Goal: Transaction & Acquisition: Download file/media

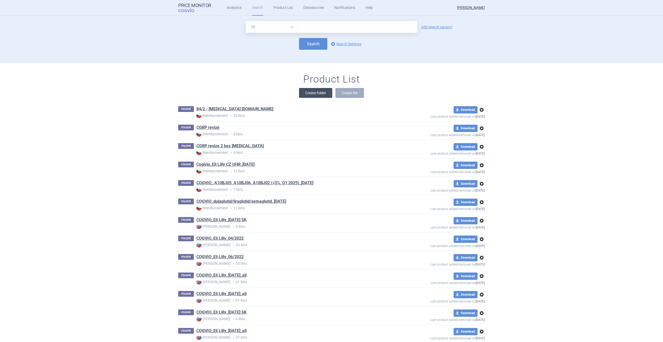
type input "retsevmo"
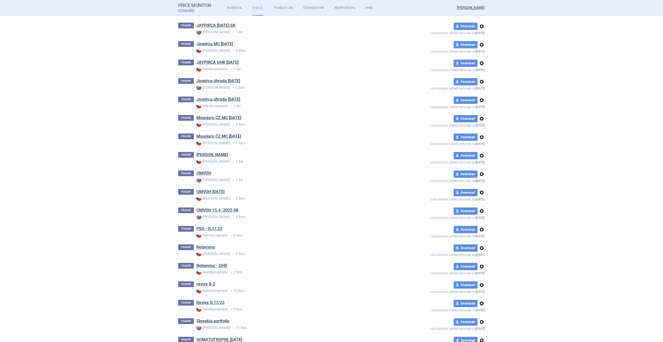
scroll to position [1161, 0]
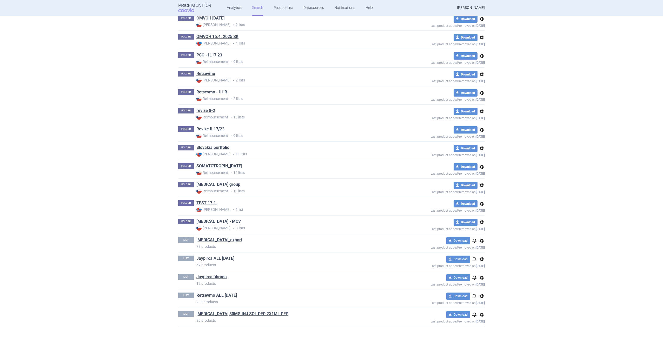
click at [227, 294] on link "Retsevmo ALL 2025-08-11" at bounding box center [217, 295] width 41 height 6
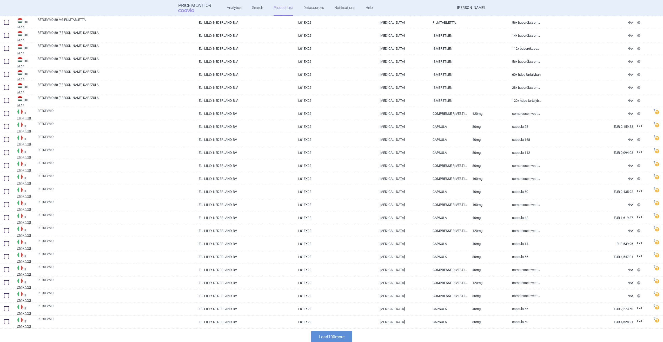
scroll to position [1057, 0]
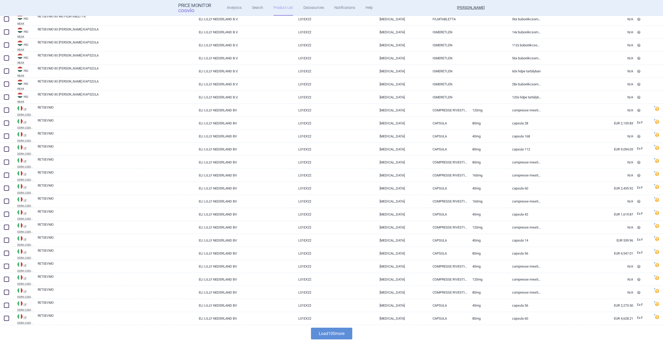
click at [320, 330] on button "Load 100 more" at bounding box center [331, 333] width 41 height 12
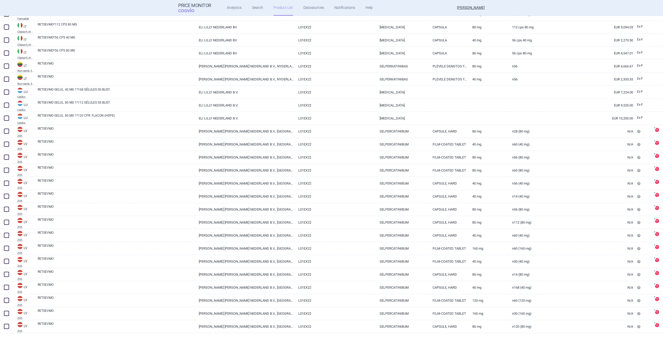
scroll to position [1707, 0]
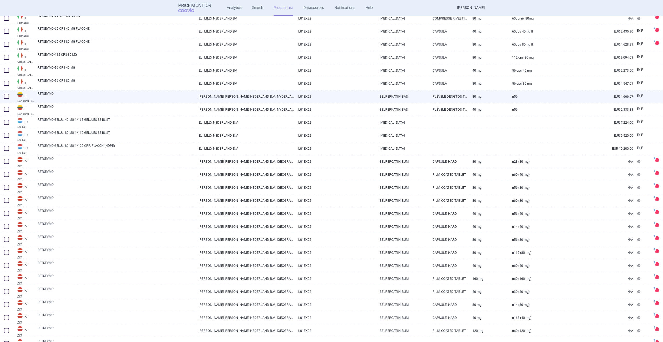
click at [37, 93] on div "RETSEVMO" at bounding box center [114, 96] width 161 height 13
click at [37, 101] on div "RETSEVMO" at bounding box center [114, 96] width 161 height 13
click at [103, 99] on link "RETSEVMO" at bounding box center [116, 95] width 157 height 9
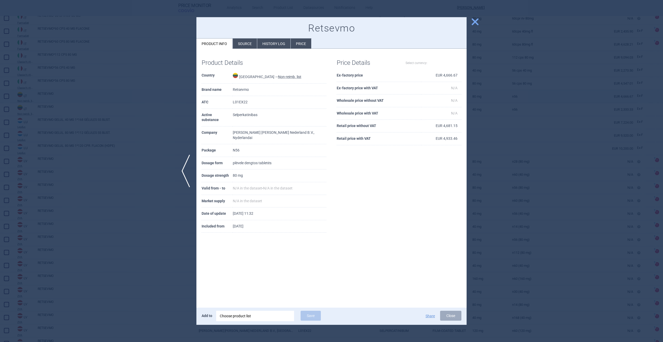
select select "EUR"
click at [299, 45] on li "Price" at bounding box center [301, 43] width 21 height 10
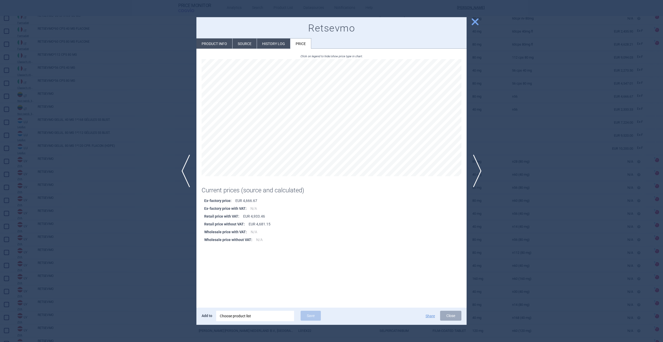
click at [246, 45] on li "Source" at bounding box center [245, 43] width 24 height 10
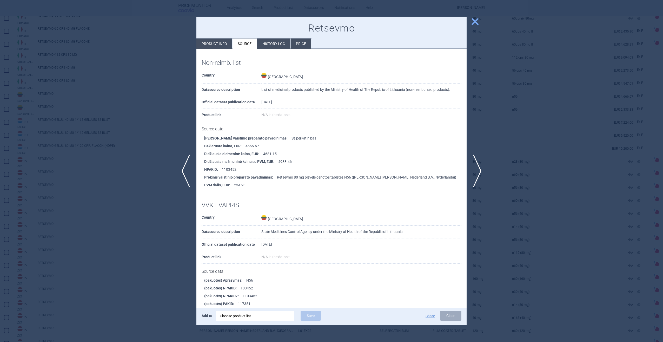
click at [474, 24] on span "close" at bounding box center [475, 21] width 9 height 9
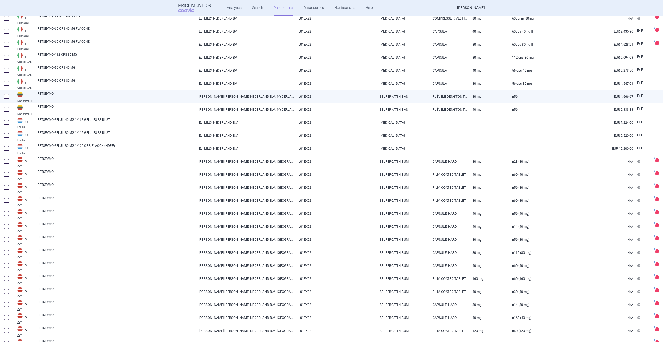
click at [8, 96] on span at bounding box center [6, 96] width 5 height 5
checkbox input "true"
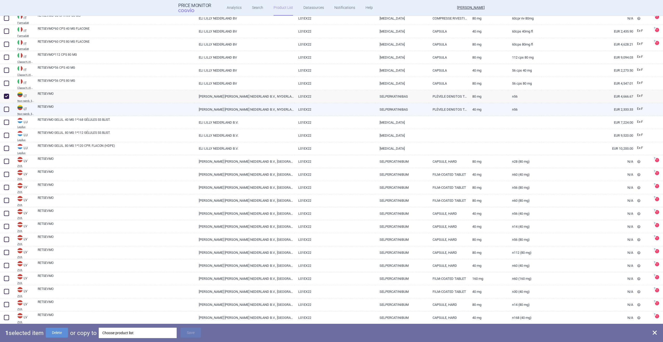
click at [6, 110] on span at bounding box center [6, 109] width 5 height 5
checkbox input "true"
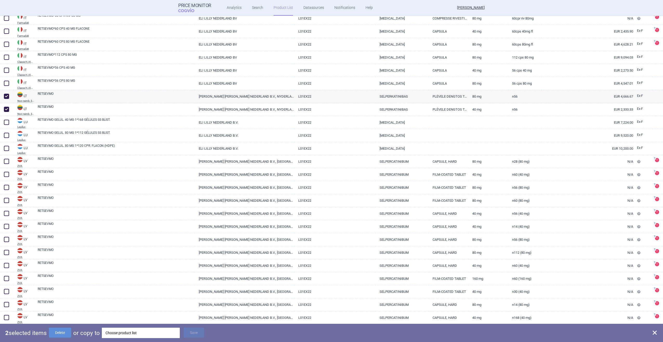
click at [107, 332] on div "Choose product list" at bounding box center [141, 332] width 71 height 10
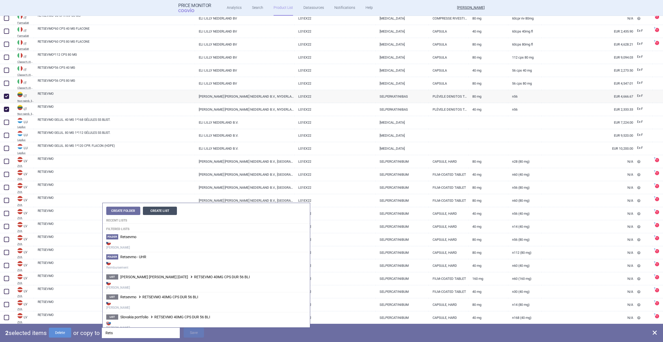
type input "Rets"
click at [165, 207] on button "Create List" at bounding box center [160, 210] width 34 height 8
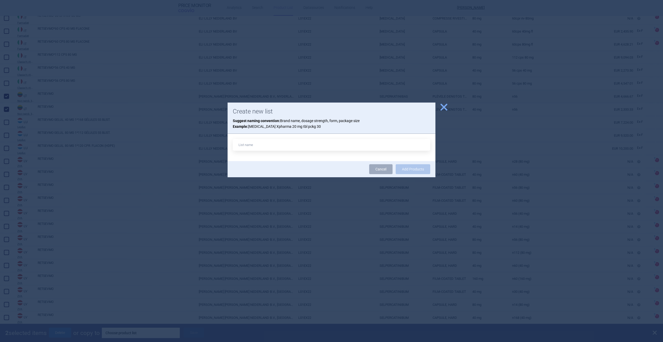
click at [316, 146] on input "text" at bounding box center [332, 145] width 198 height 12
type input "Retsevmo TBL"
click at [412, 171] on button "Add Products" at bounding box center [413, 169] width 35 height 10
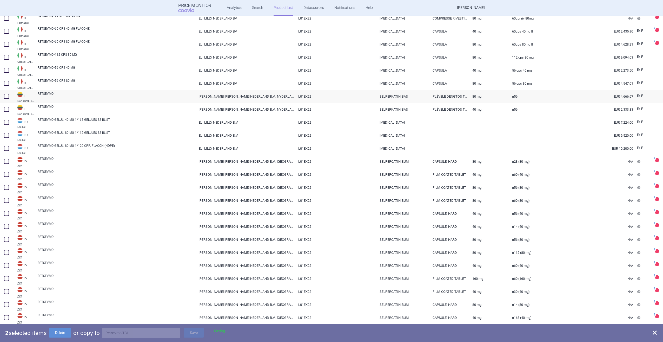
checkbox input "false"
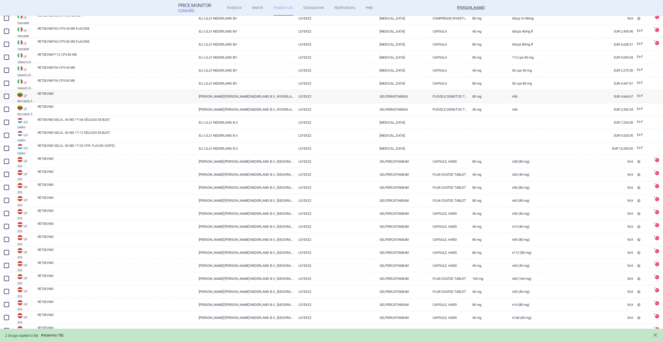
click at [58, 334] on link "Retsevmo TBL" at bounding box center [52, 335] width 23 height 4
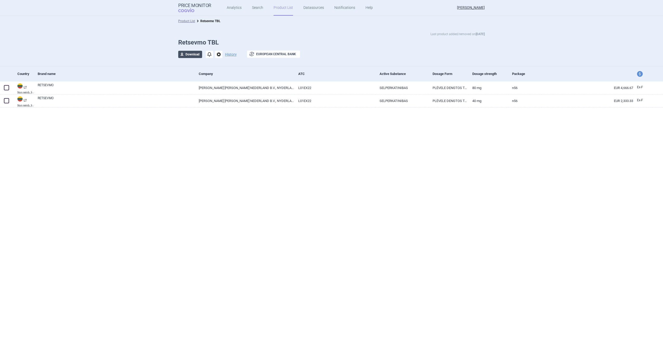
click at [195, 57] on button "download Download" at bounding box center [190, 54] width 24 height 7
select select "EUR"
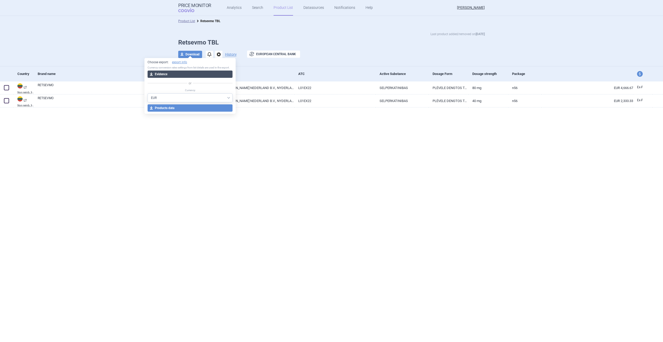
click at [195, 75] on button "download Evidence" at bounding box center [190, 73] width 85 height 7
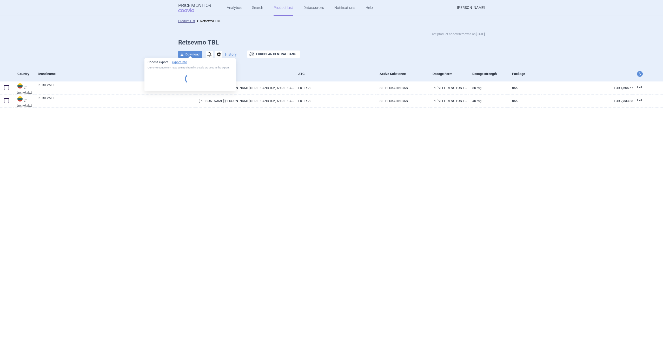
select select "EUR"
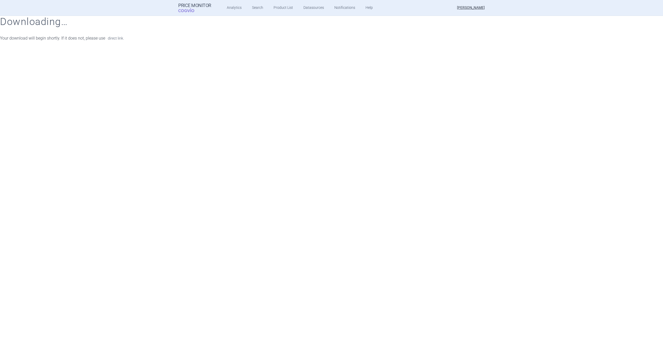
click at [115, 39] on link "direct link." at bounding box center [116, 38] width 16 height 4
